Goal: Transaction & Acquisition: Download file/media

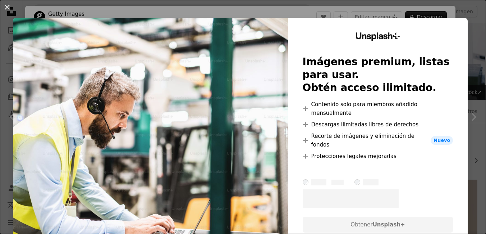
scroll to position [252, 0]
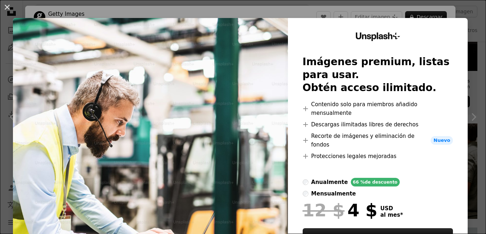
click at [423, 8] on div "An X shape Unsplash+ Imágenes premium, listas para usar. Obtén acceso ilimitado…" at bounding box center [243, 117] width 486 height 234
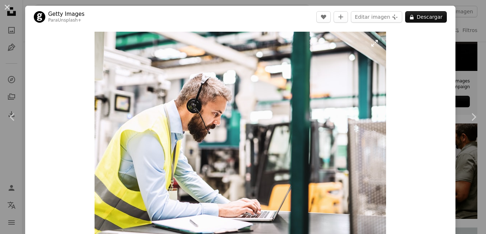
click at [307, 74] on img "Ampliar en esta imagen" at bounding box center [239, 136] width 291 height 208
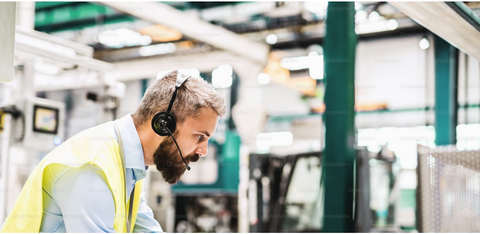
scroll to position [54, 0]
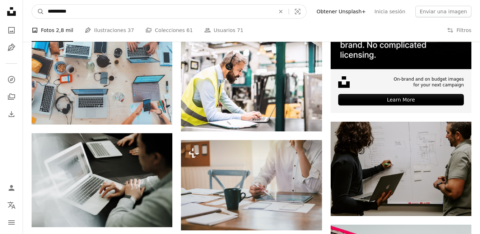
click at [144, 17] on input "**********" at bounding box center [158, 12] width 229 height 14
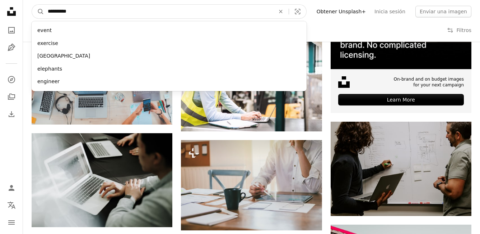
type input "**********"
click at [32, 5] on button "A magnifying glass" at bounding box center [38, 12] width 12 height 14
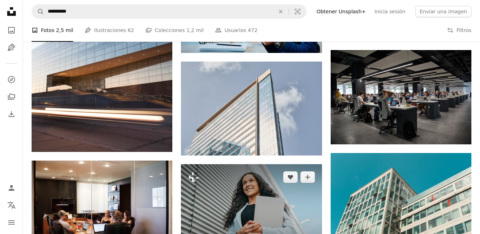
scroll to position [359, 0]
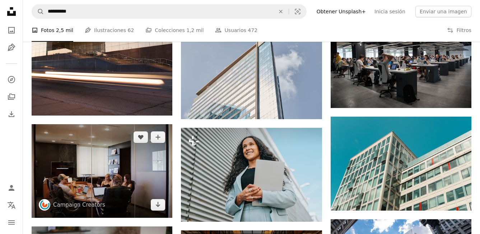
click at [94, 173] on img at bounding box center [102, 170] width 141 height 93
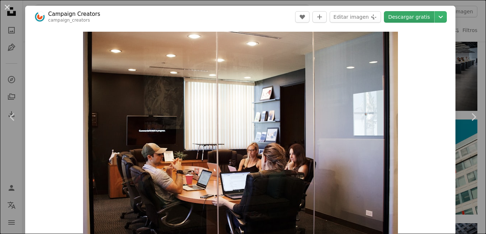
click at [393, 13] on link "Descargar gratis" at bounding box center [409, 16] width 50 height 11
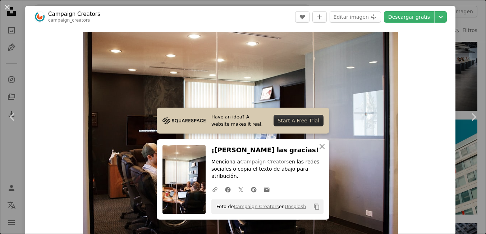
click at [460, 18] on div "An X shape Chevron left Chevron right Have an idea? A website makes it real. St…" at bounding box center [243, 117] width 486 height 234
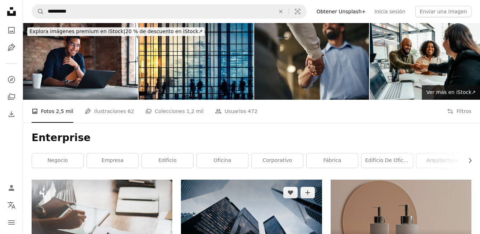
click at [245, 198] on img at bounding box center [251, 226] width 141 height 94
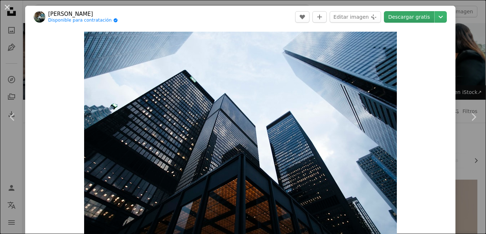
click at [395, 18] on link "Descargar gratis" at bounding box center [409, 16] width 50 height 11
